Goal: Task Accomplishment & Management: Manage account settings

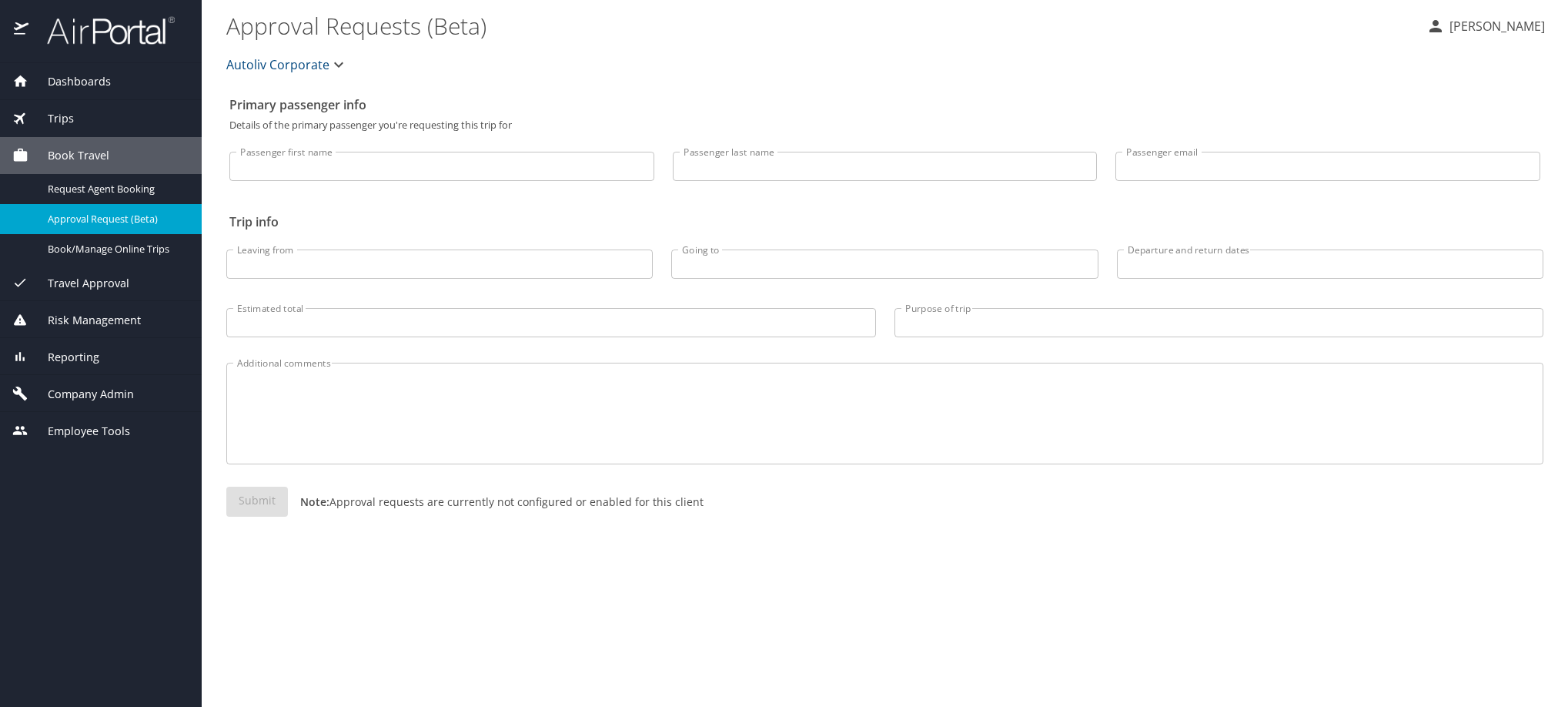
click at [84, 403] on span "Company Admin" at bounding box center [82, 394] width 106 height 17
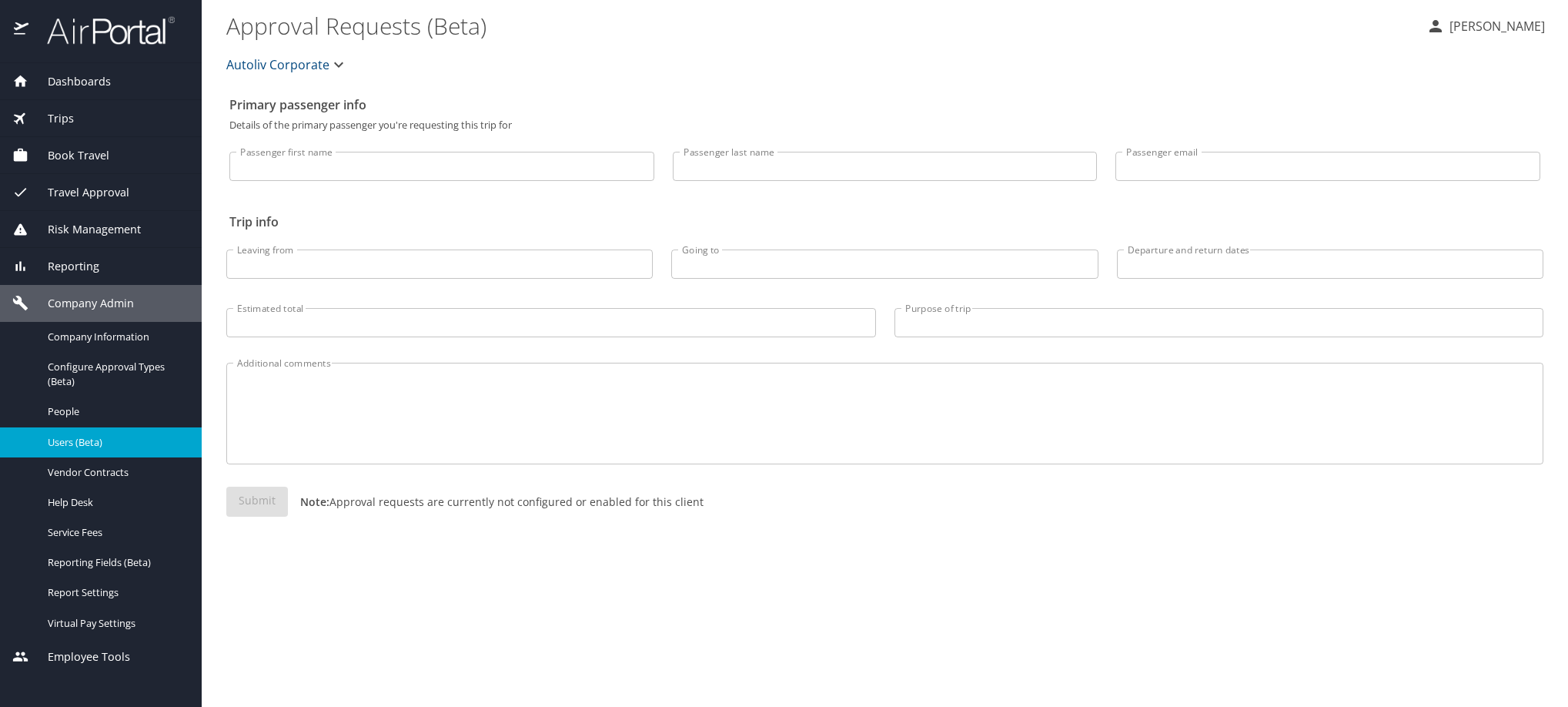
click at [71, 450] on span "Users (Beta)" at bounding box center [115, 442] width 136 height 14
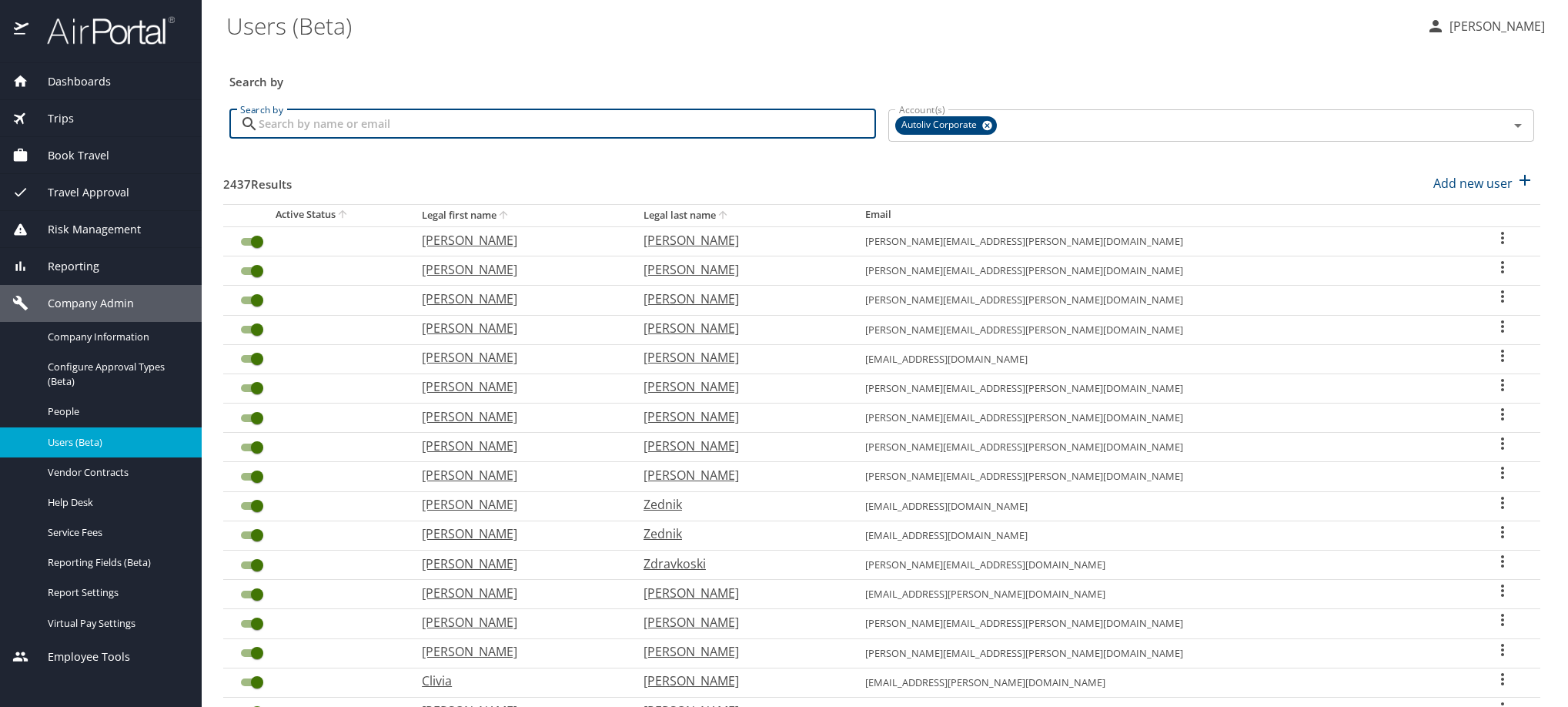
click at [374, 139] on input "Search by" at bounding box center [567, 124] width 617 height 29
paste input "roberto.gonzalez@autoliv.com"
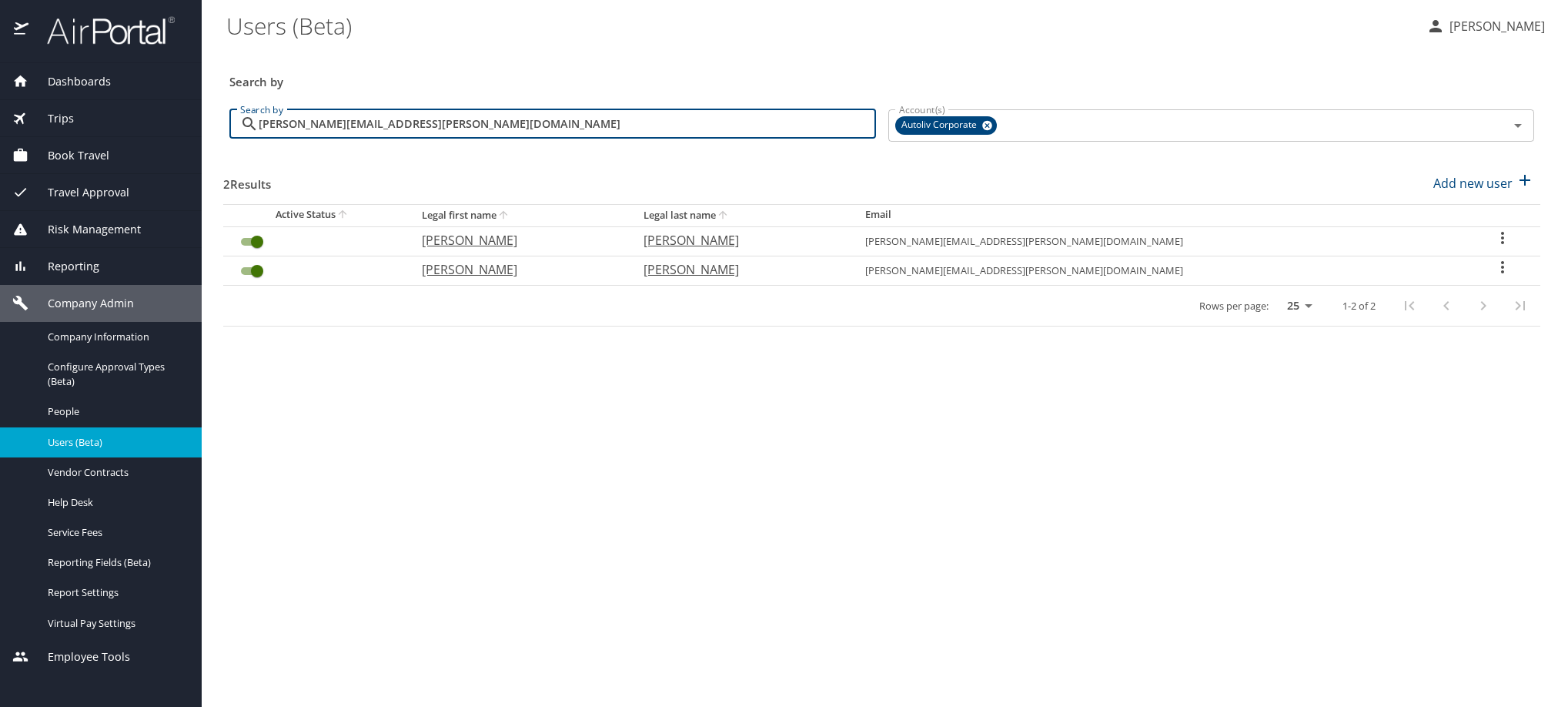
drag, startPoint x: 520, startPoint y: 138, endPoint x: 180, endPoint y: 183, distance: 343.0
click at [179, 183] on div "Dashboards AirPortal 360™ Manager My Travel Dashboard Trips Airtinerary® Lookup…" at bounding box center [784, 353] width 1568 height 707
paste input "Magdalena.Rodrigu"
type input "Magdalena.Rodriguez@autoliv.com"
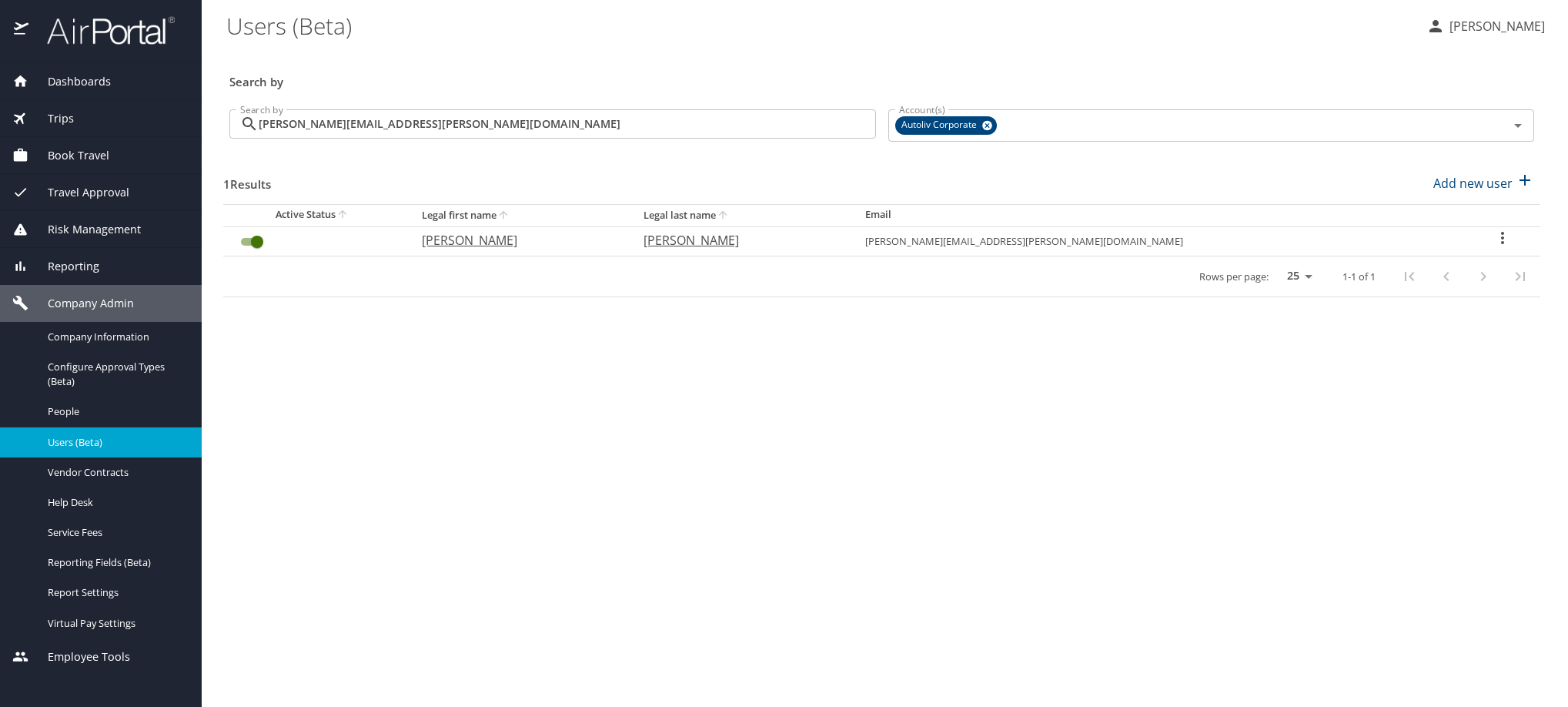
click at [1502, 247] on icon "User Search Table" at bounding box center [1503, 238] width 18 height 18
click at [1412, 275] on li "View profile" at bounding box center [1375, 269] width 223 height 28
select select "US"
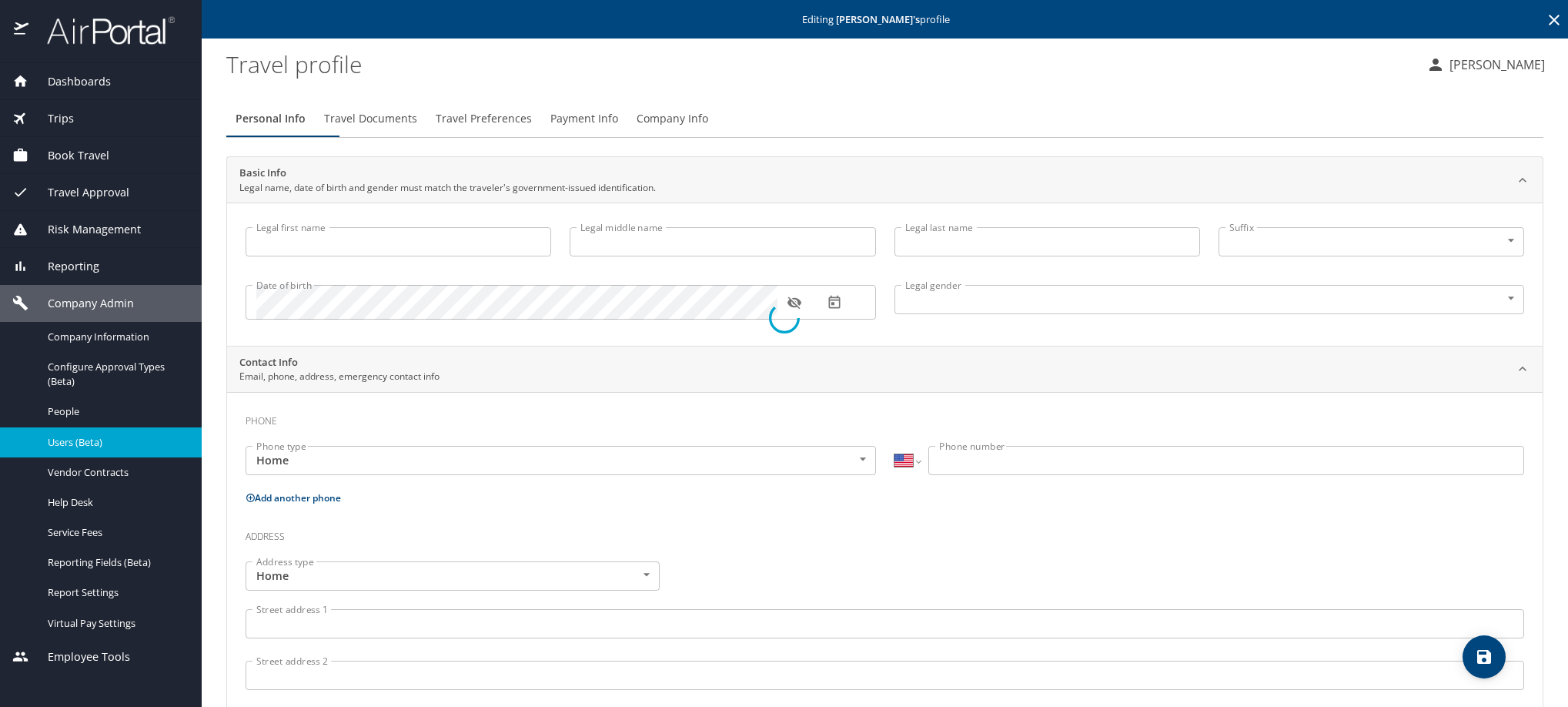
type input "Magdalena"
type input "Rodriguez"
type input "Female"
select select "MX"
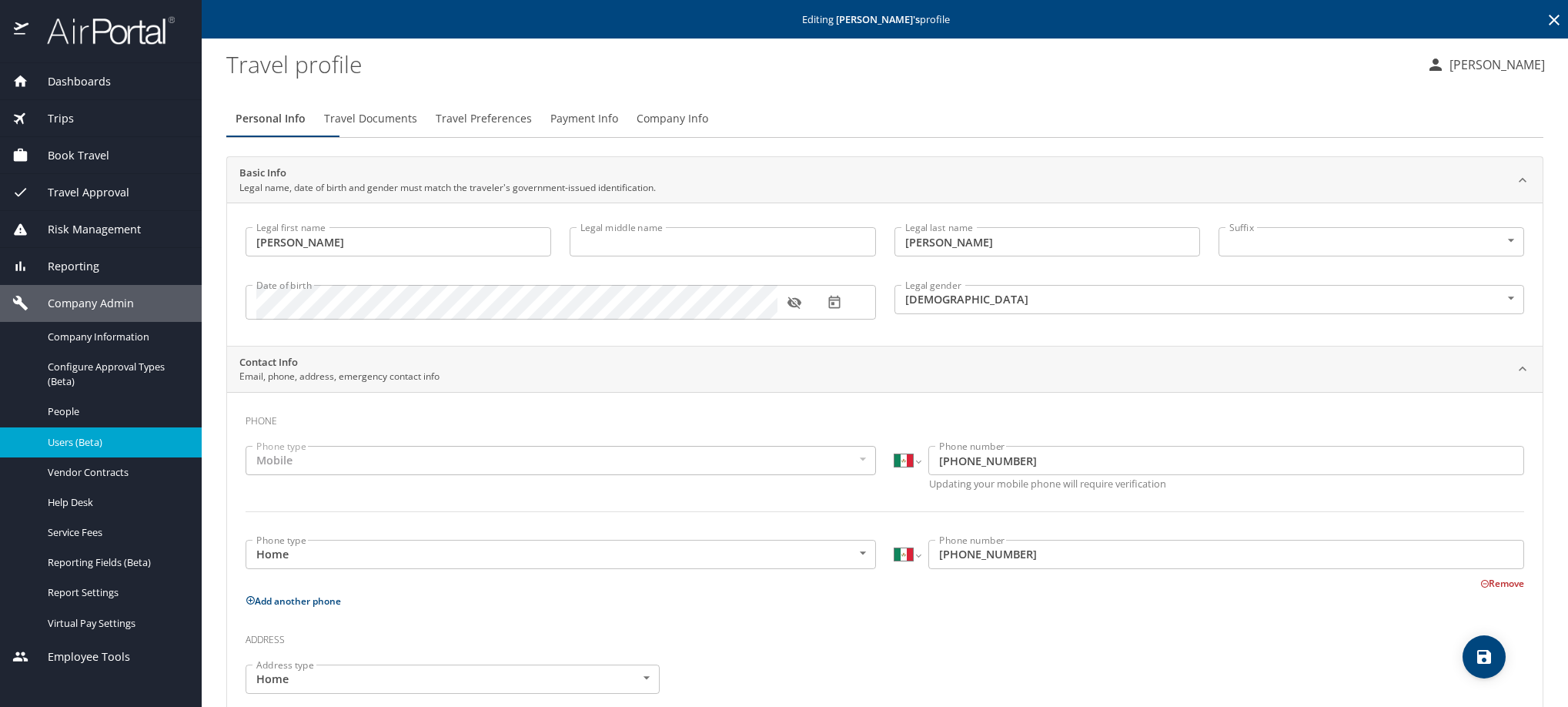
click at [1545, 21] on icon at bounding box center [1554, 19] width 18 height 18
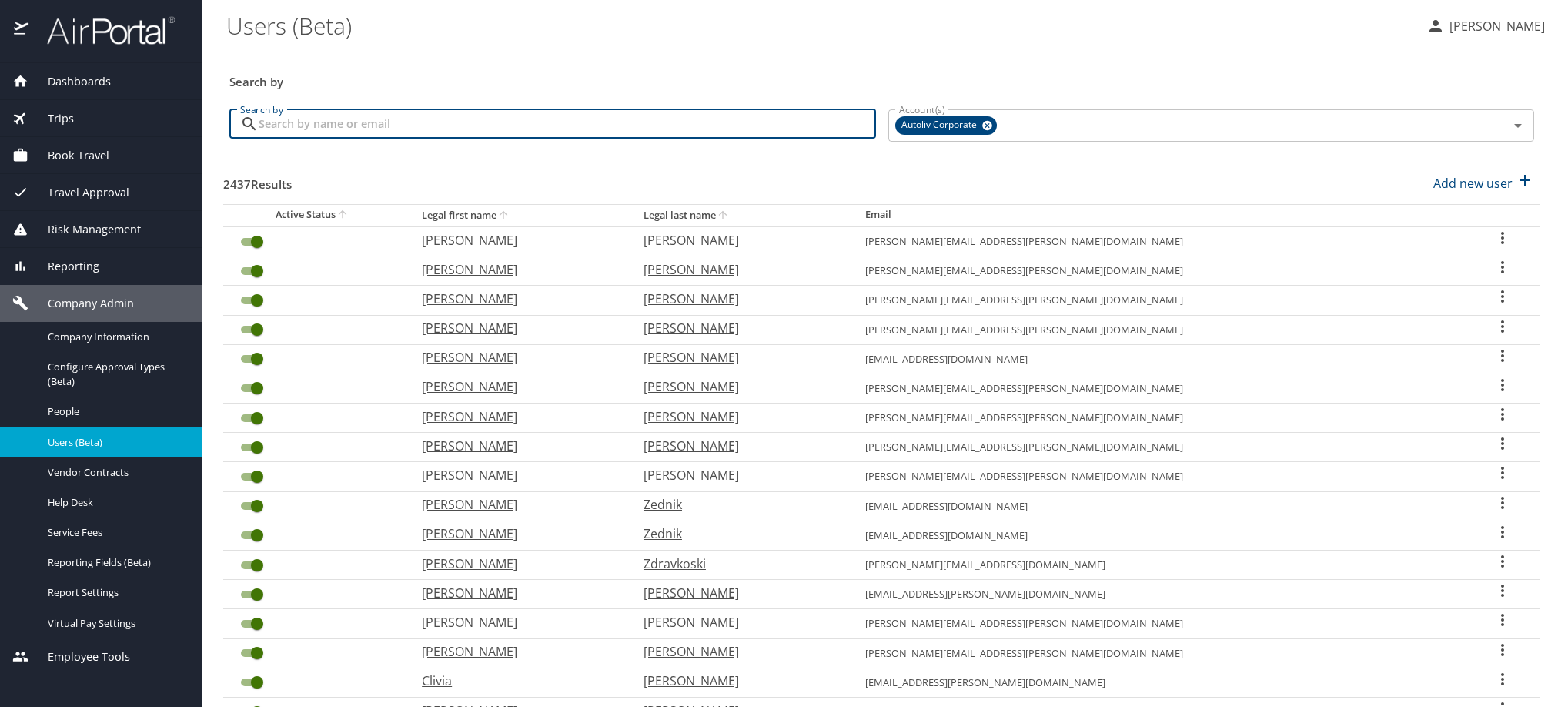
click at [520, 135] on input "Search by" at bounding box center [567, 124] width 617 height 29
paste input "melissa.paramo@autoliv.com"
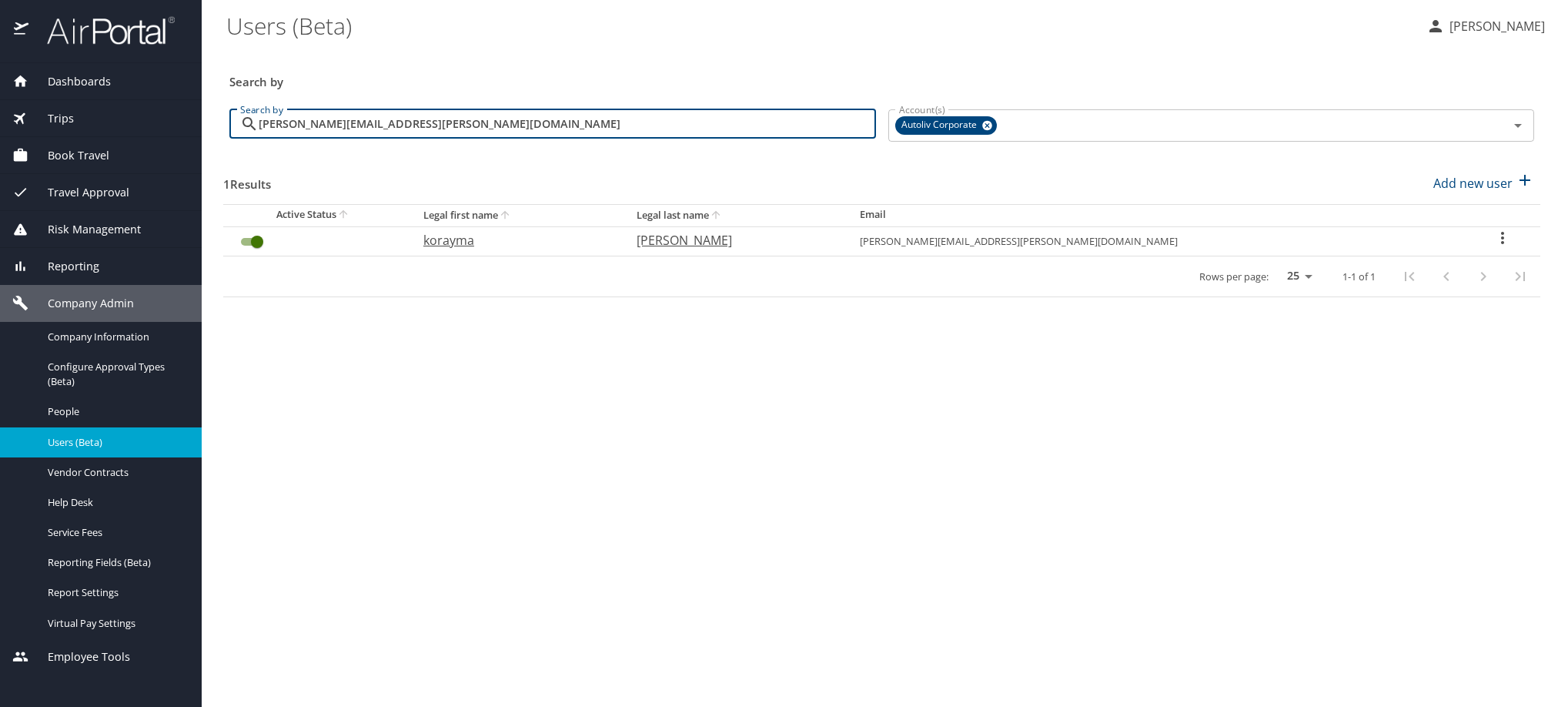
type input "melissa.paramo@autoliv.com"
click at [1494, 247] on icon "User Search Table" at bounding box center [1503, 238] width 18 height 18
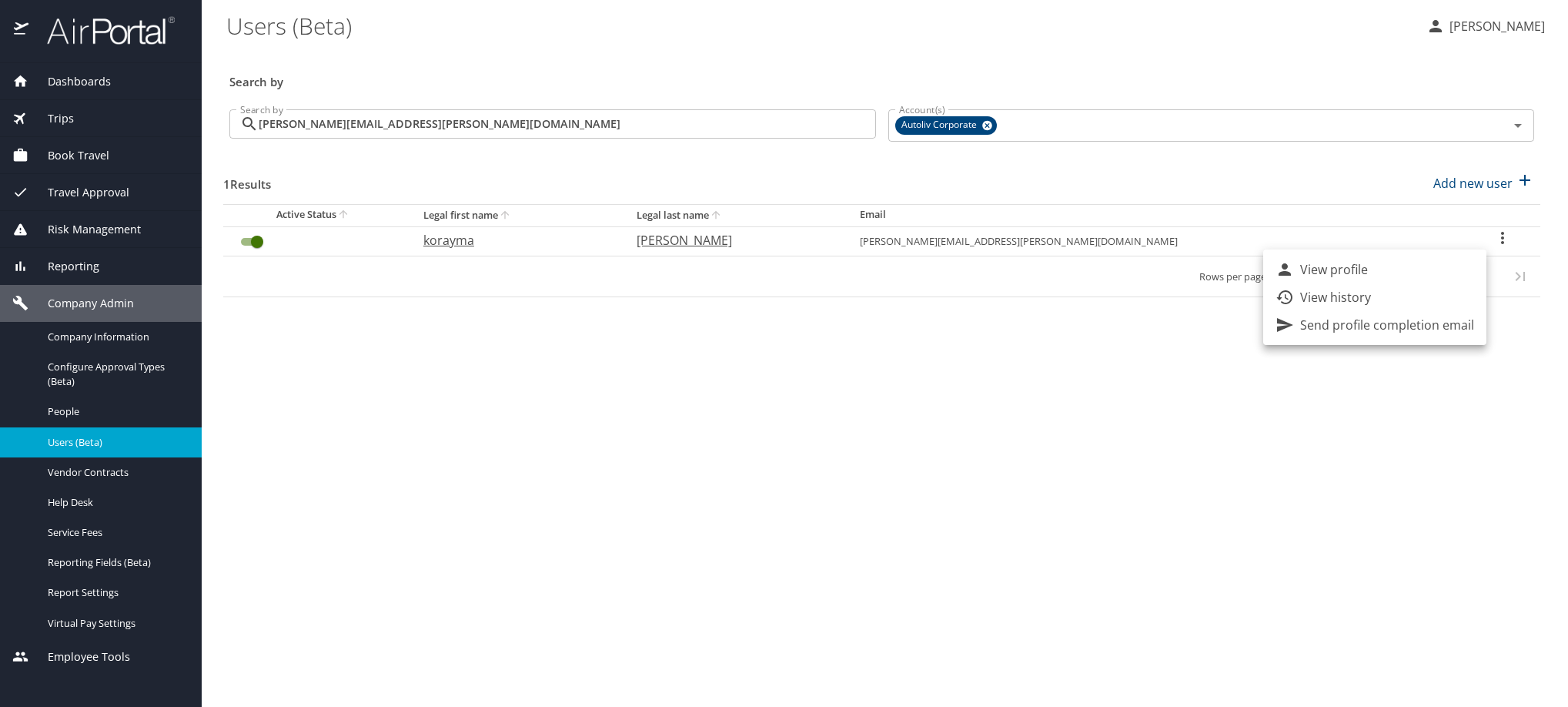
click at [1478, 275] on li "View profile" at bounding box center [1375, 269] width 223 height 28
select select "US"
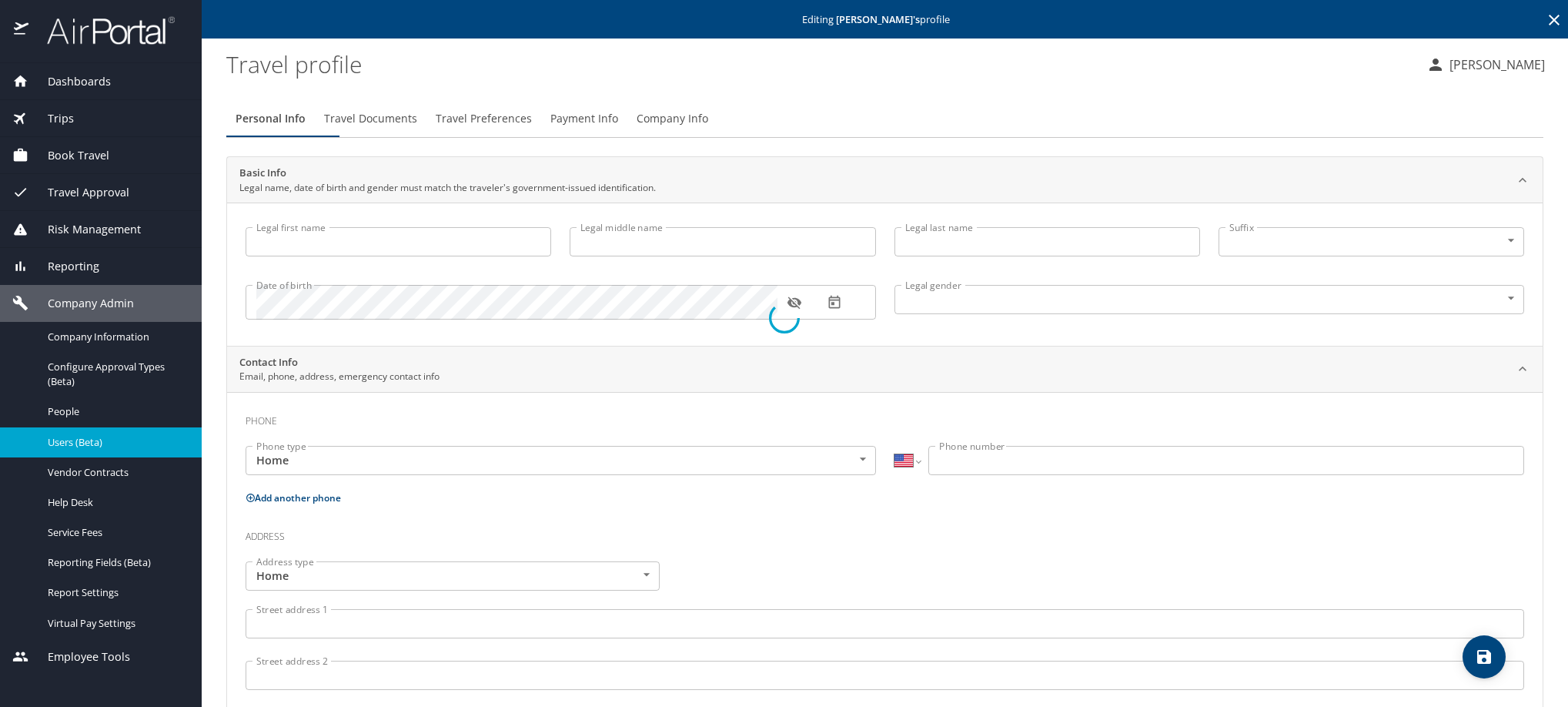
type input "korayma"
type input "melissa"
type input "paramo macias"
type input "Female"
select select "MX"
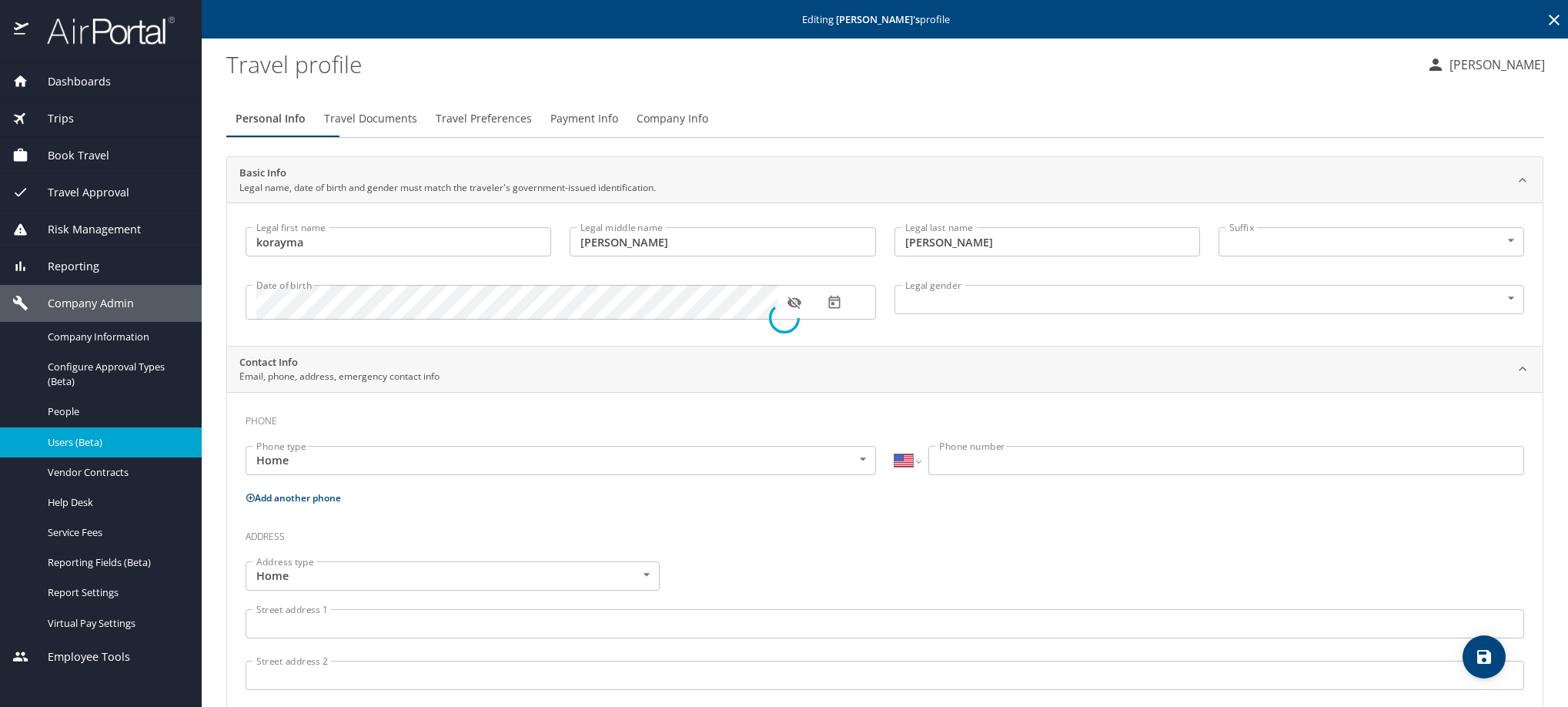
select select "MX"
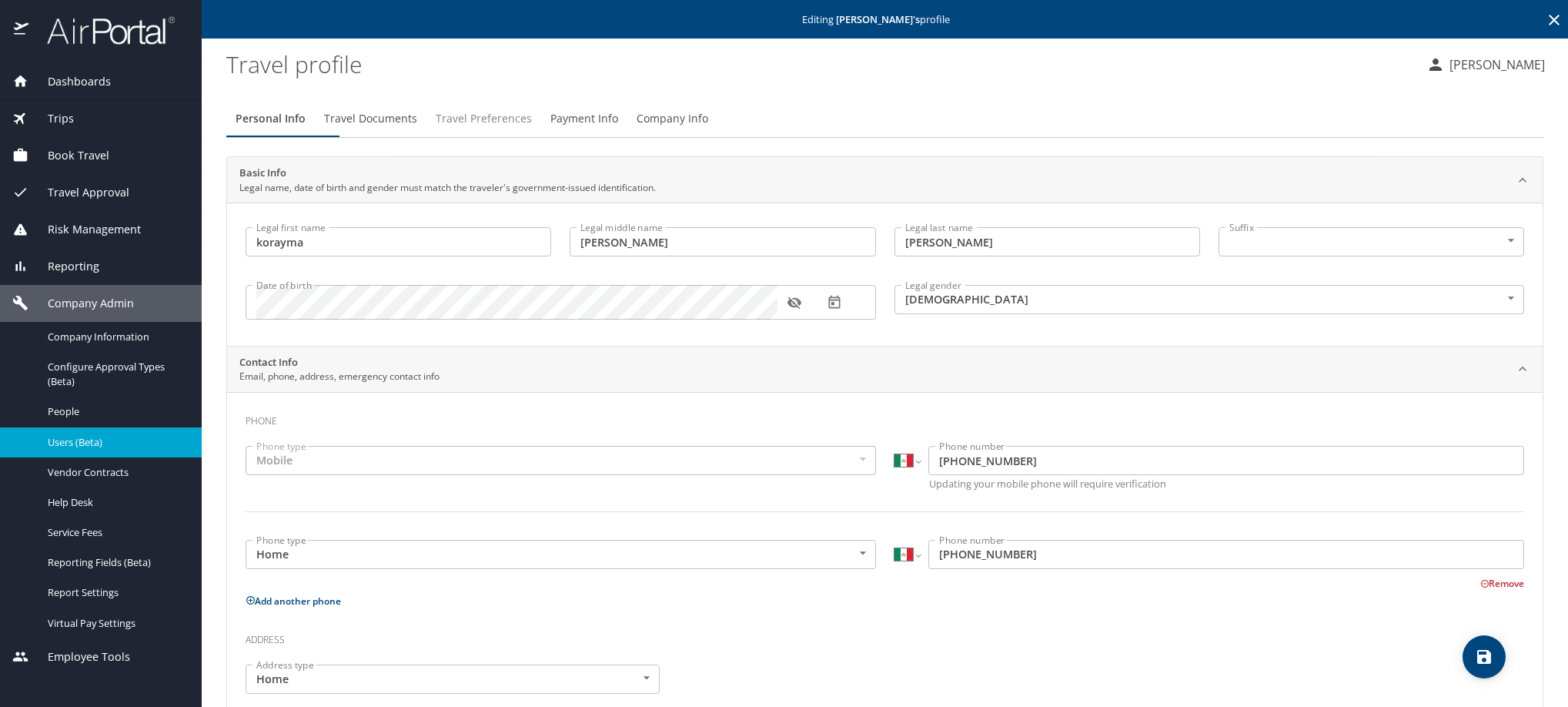
click at [532, 129] on span "Travel Preferences" at bounding box center [484, 119] width 96 height 19
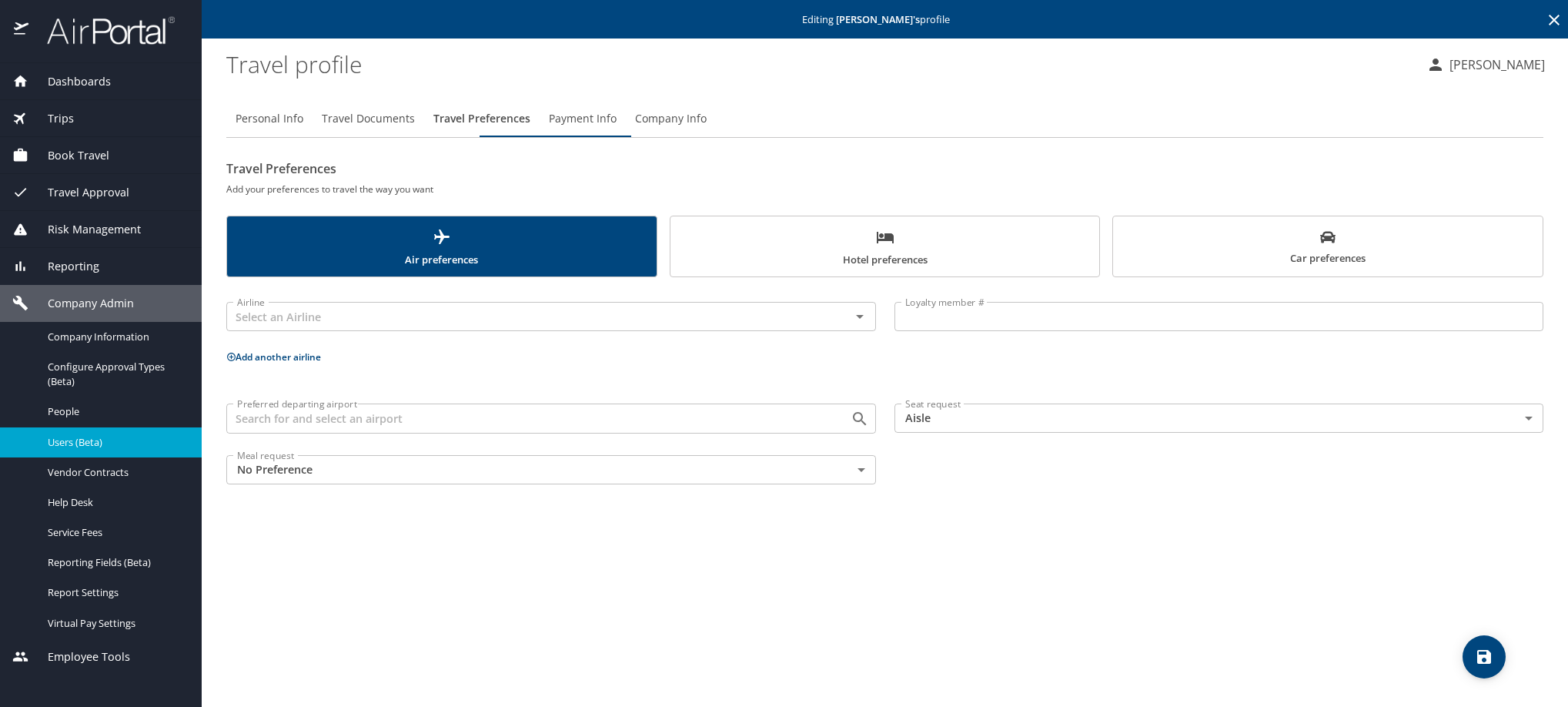
click at [304, 129] on span "Personal Info" at bounding box center [269, 119] width 67 height 19
select select "MX"
select select "US"
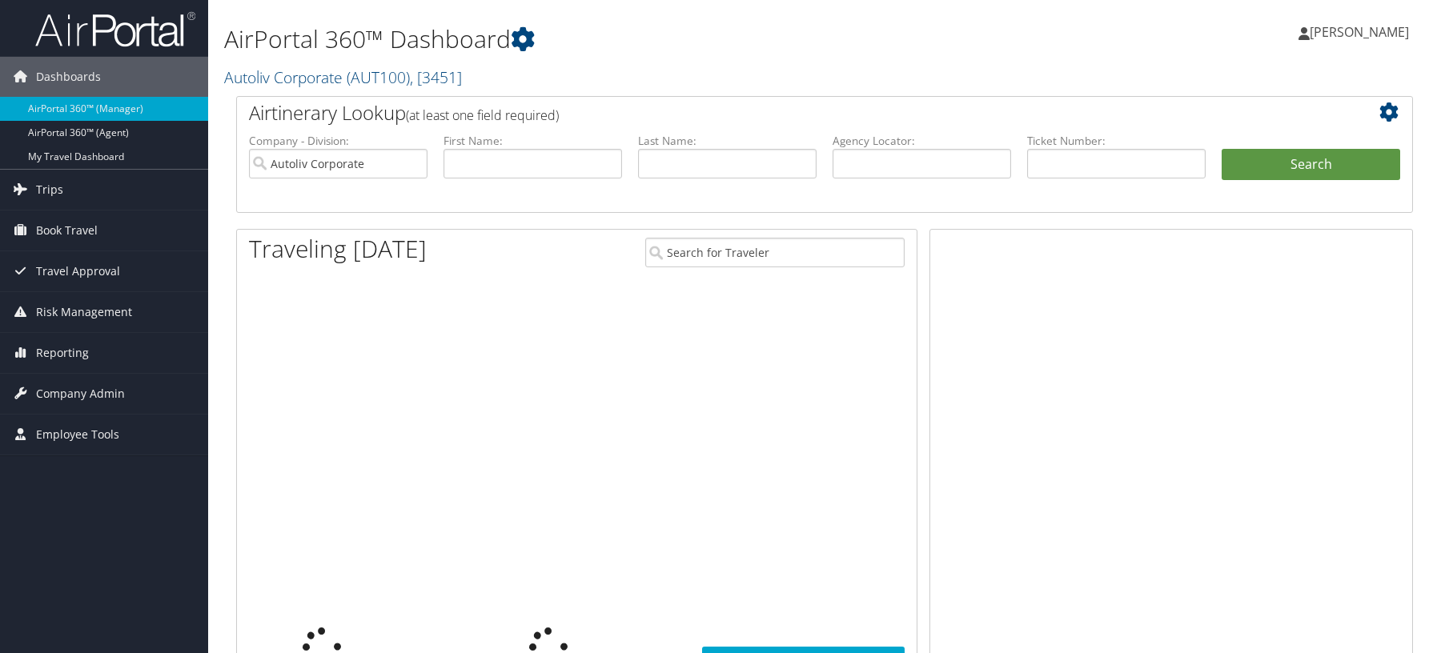
click at [66, 359] on span "Reporting" at bounding box center [62, 353] width 53 height 40
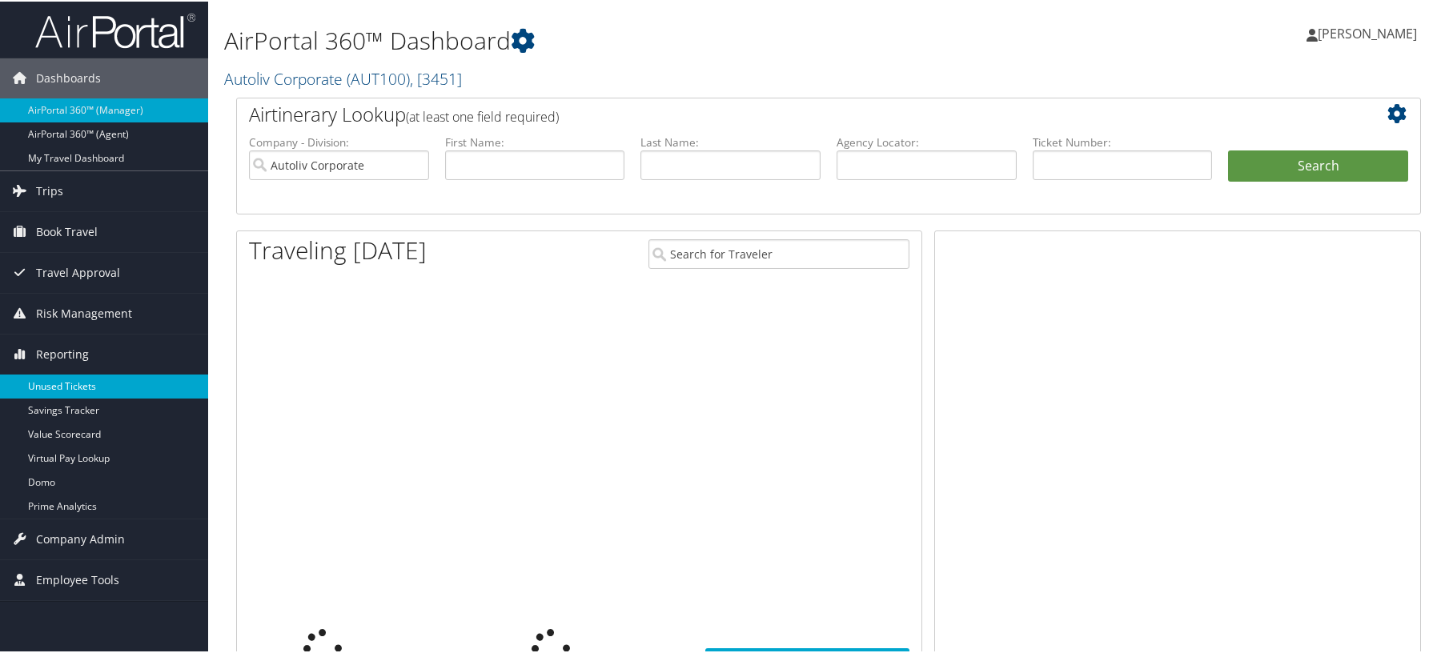
click at [61, 396] on link "Unused Tickets" at bounding box center [104, 385] width 208 height 24
